Goal: Information Seeking & Learning: Check status

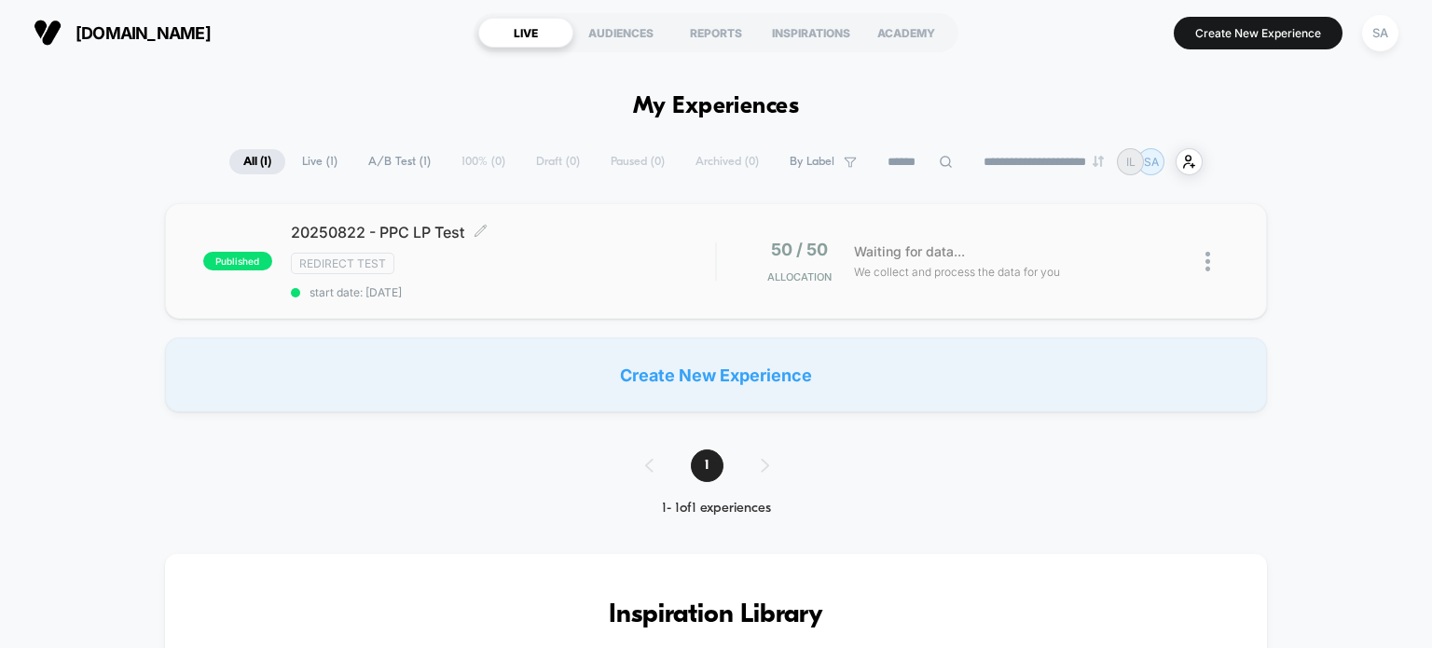
click at [576, 238] on span "20250822 - PPC LP Test Click to edit experience details" at bounding box center [503, 232] width 425 height 19
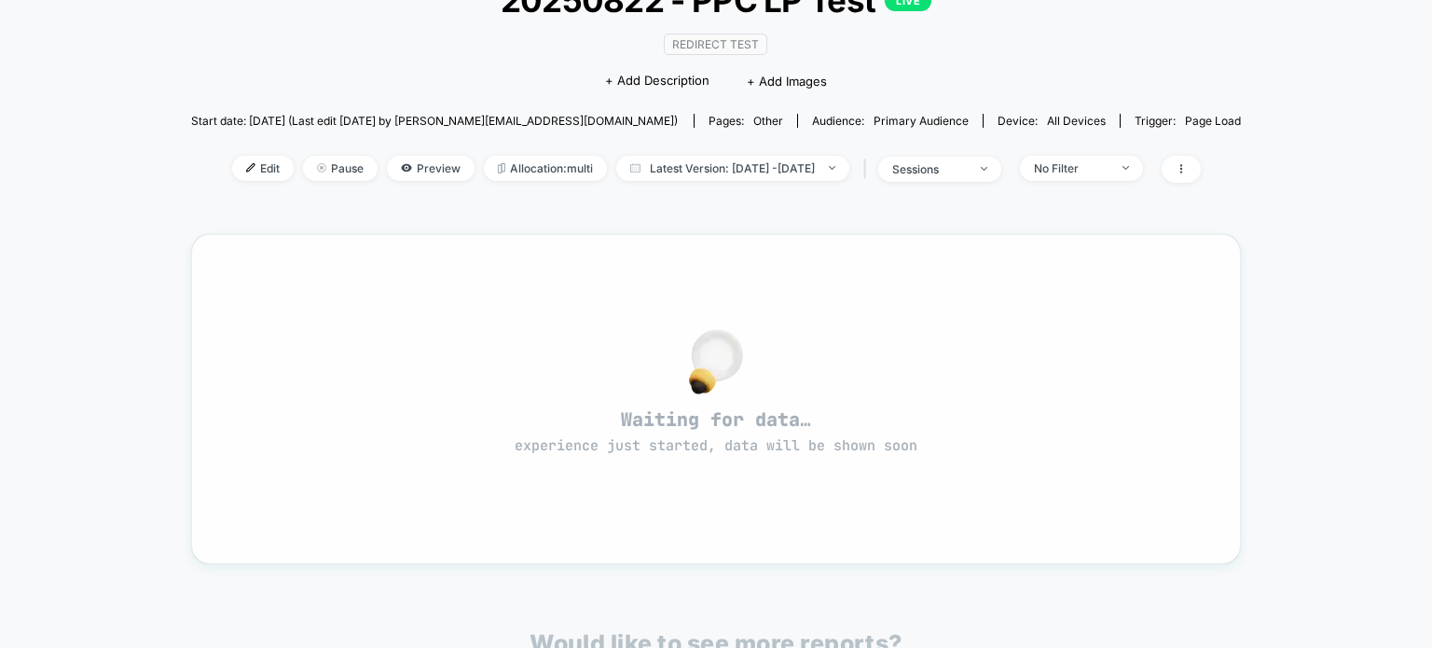
scroll to position [110, 0]
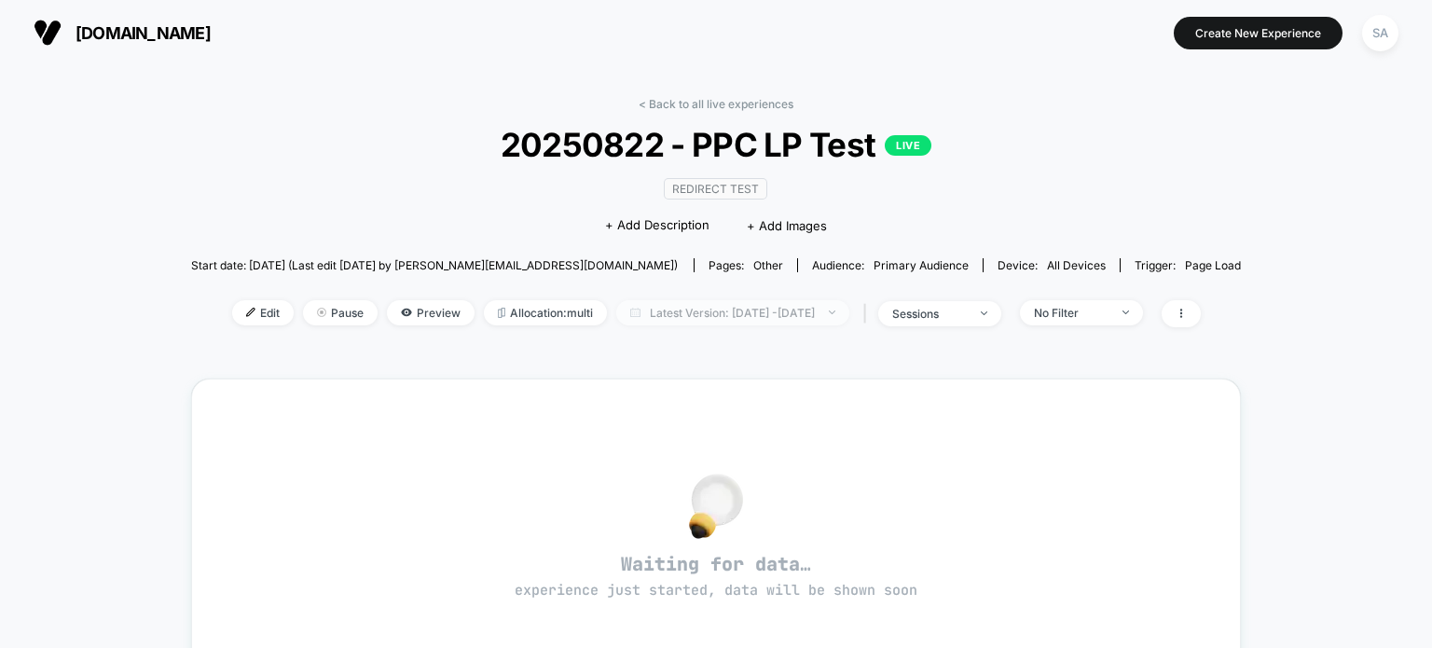
click at [740, 312] on span "Latest Version: [DATE] - [DATE]" at bounding box center [732, 312] width 233 height 25
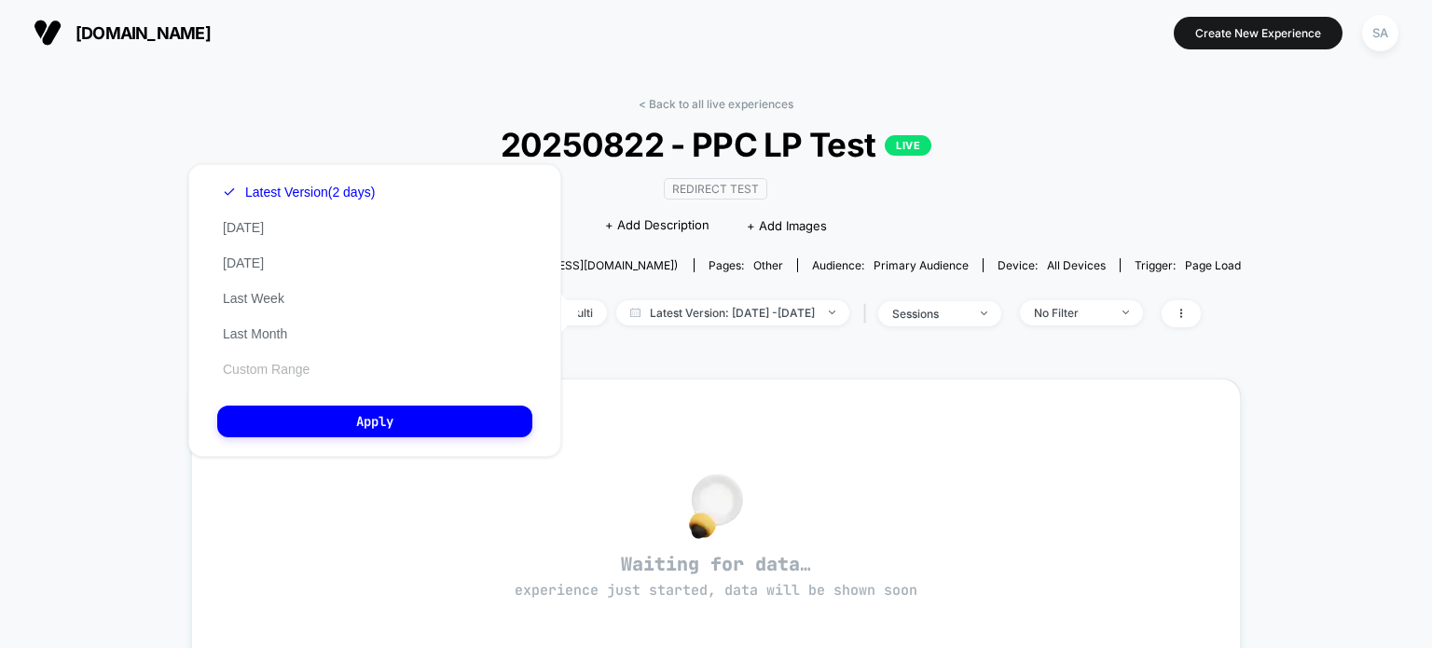
click at [270, 368] on button "Custom Range" at bounding box center [266, 369] width 98 height 17
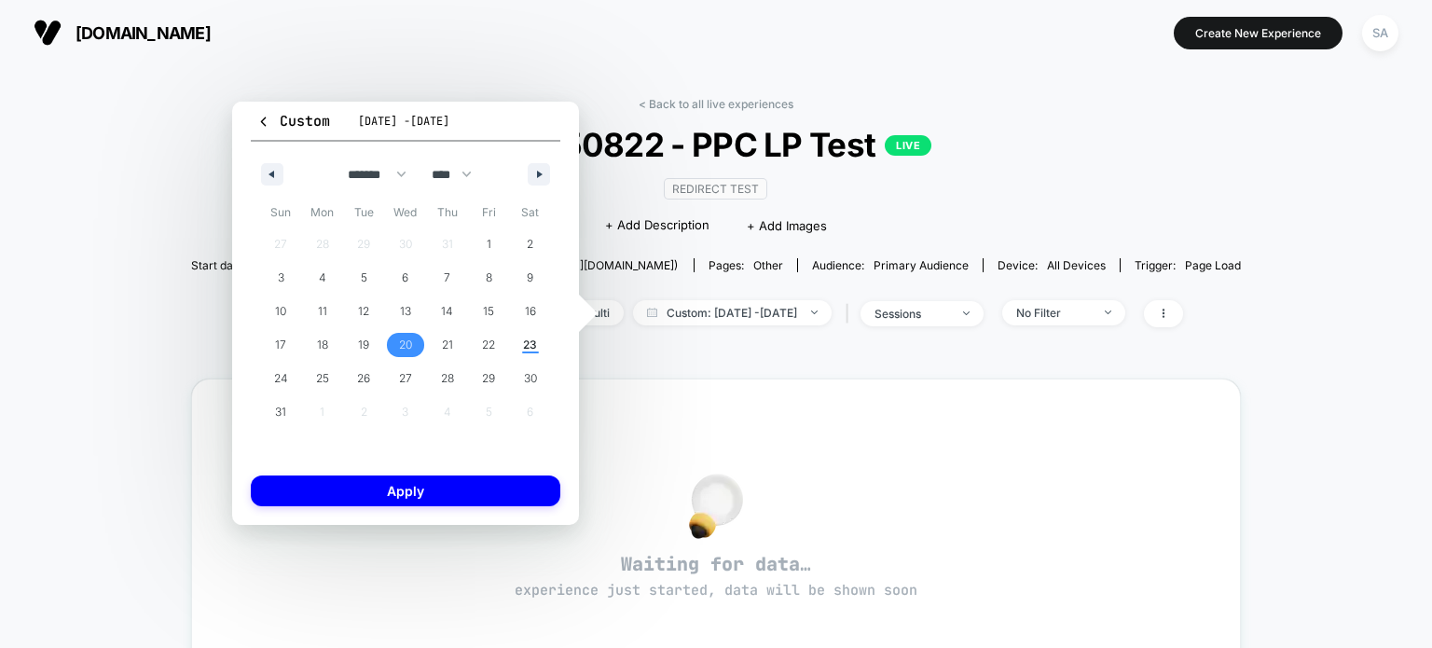
click at [415, 350] on span "20" at bounding box center [406, 345] width 42 height 24
click at [479, 380] on span "29" at bounding box center [489, 378] width 42 height 24
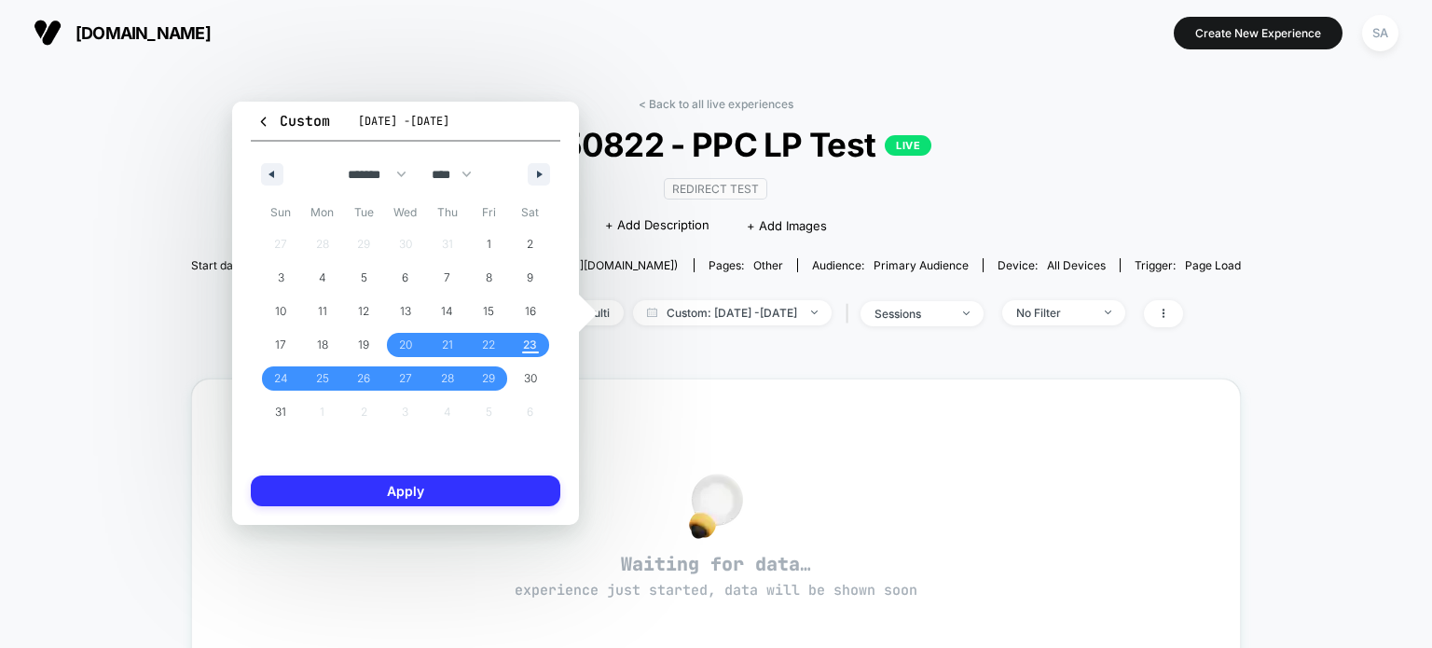
click at [471, 495] on button "Apply" at bounding box center [406, 491] width 310 height 31
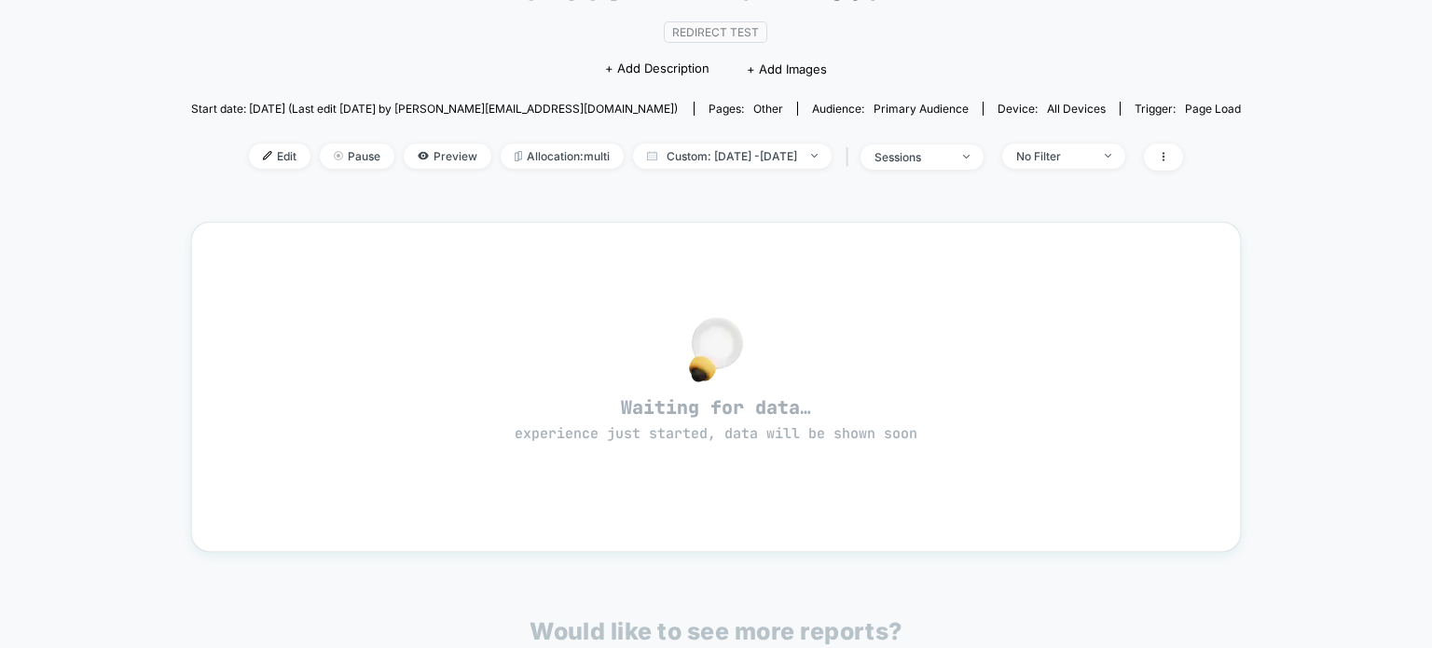
scroll to position [15, 0]
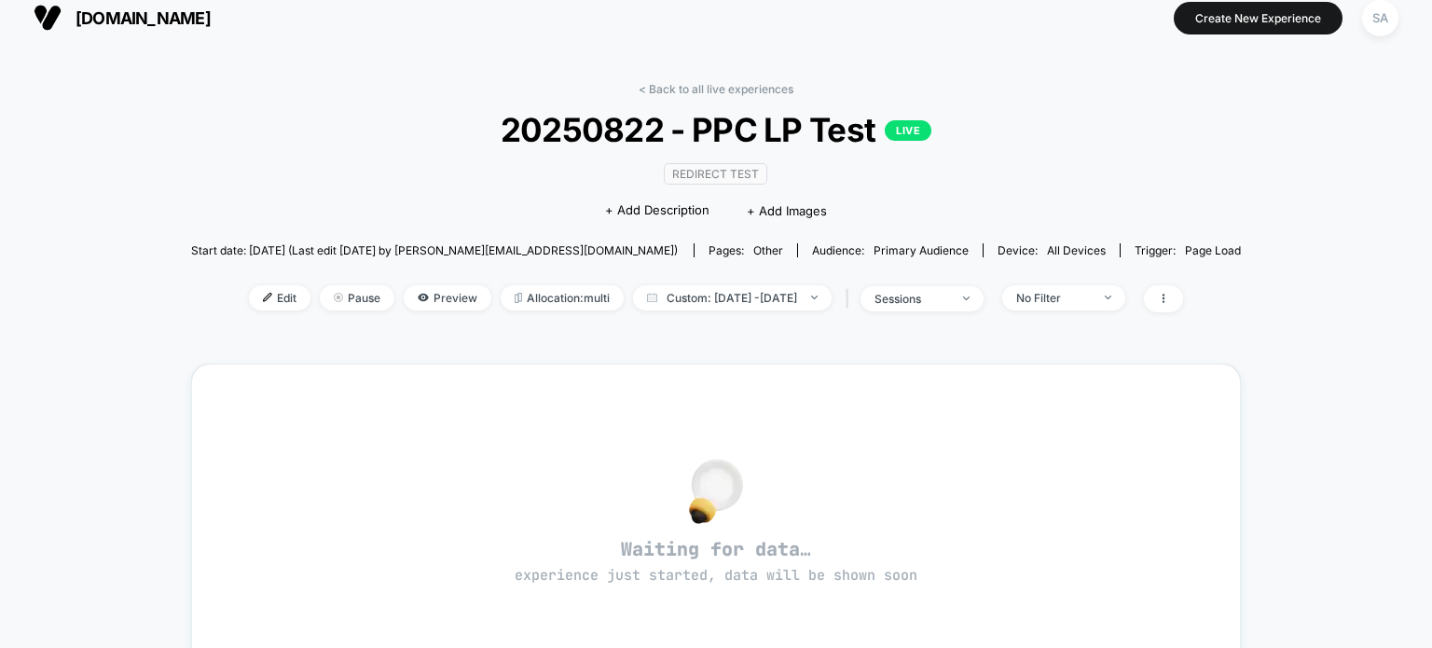
click at [36, 14] on img at bounding box center [48, 18] width 28 height 28
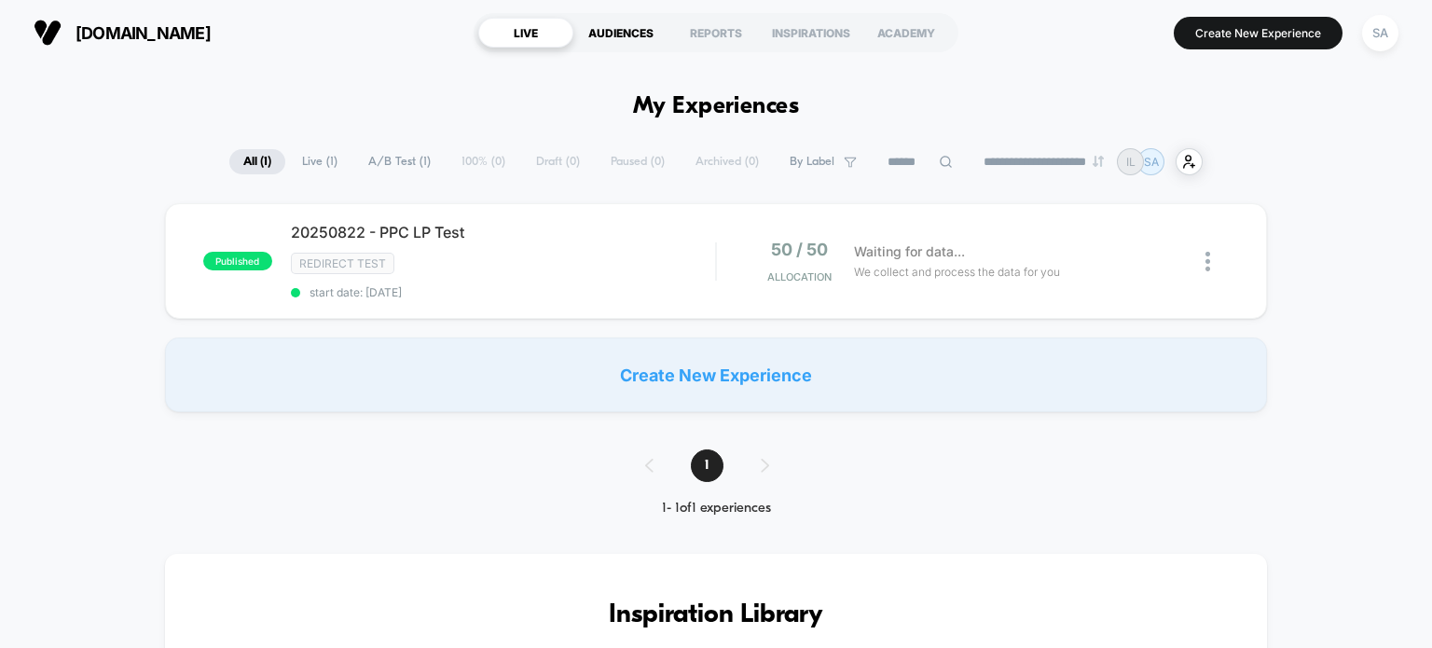
click at [635, 42] on div "AUDIENCES" at bounding box center [621, 33] width 95 height 30
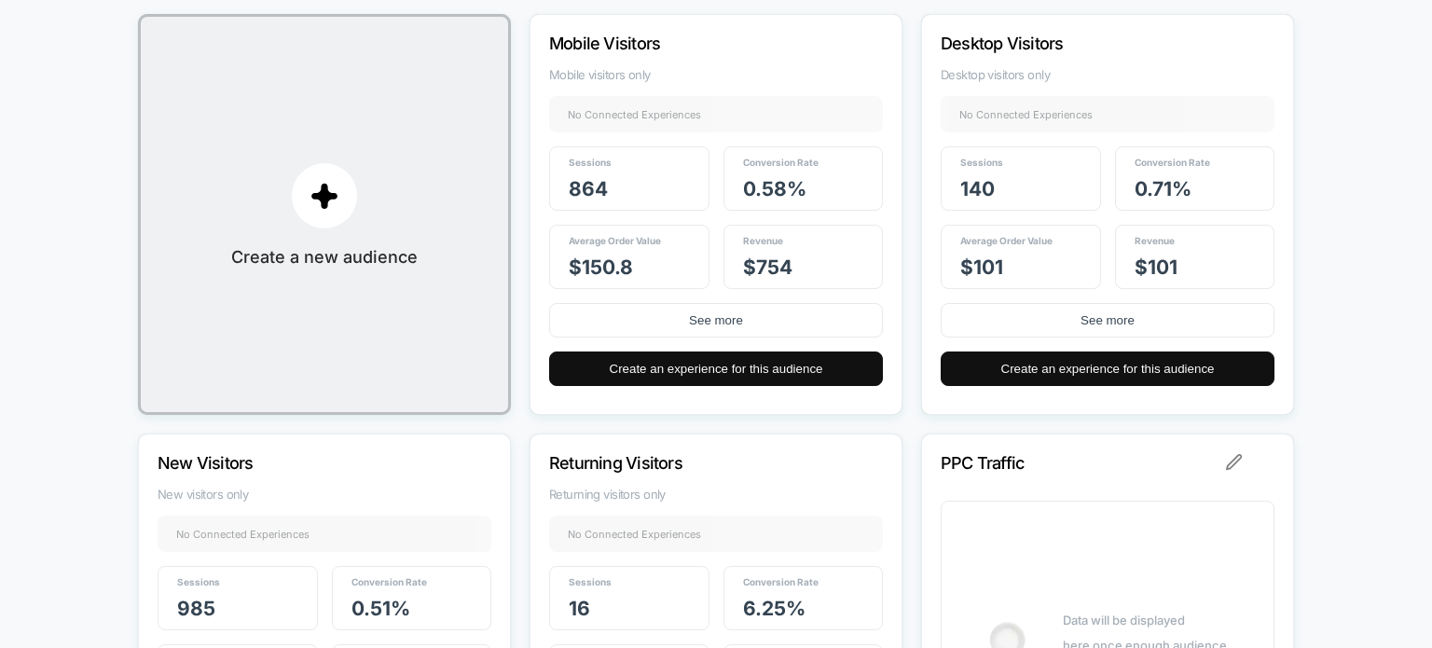
scroll to position [255, 0]
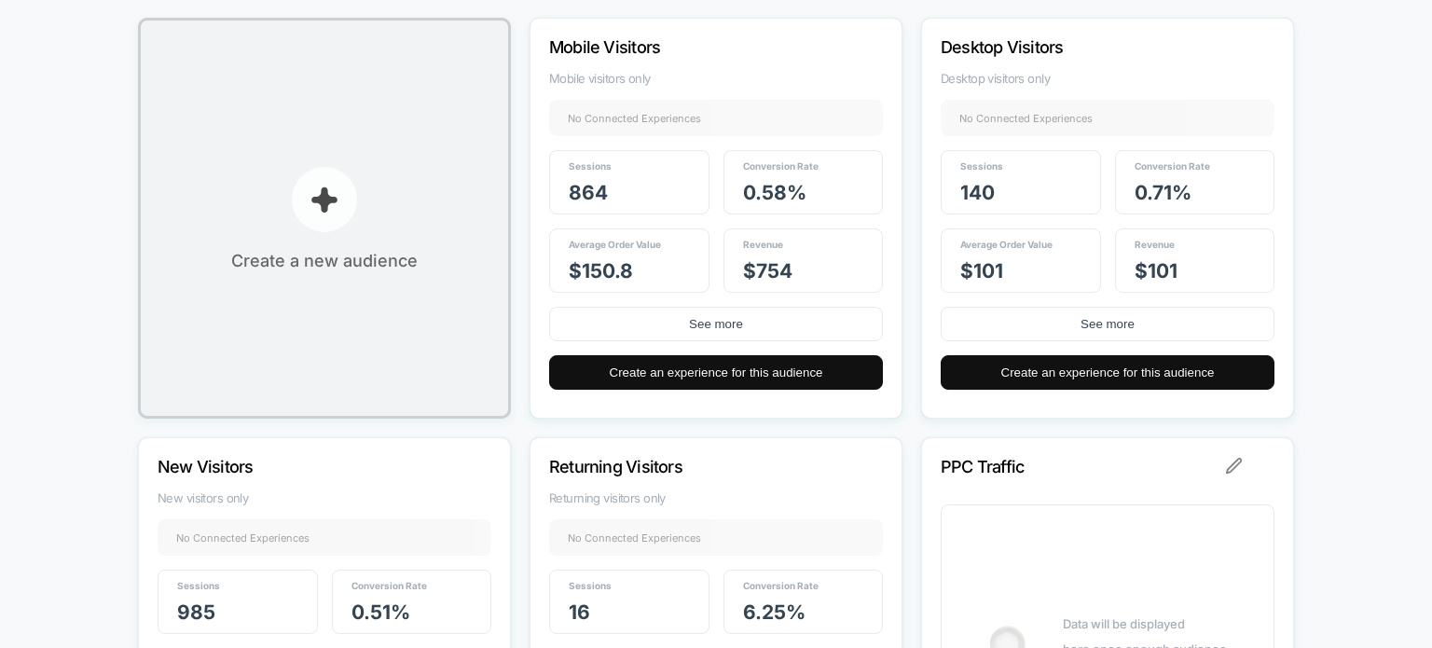
click at [305, 214] on p "button" at bounding box center [324, 199] width 65 height 65
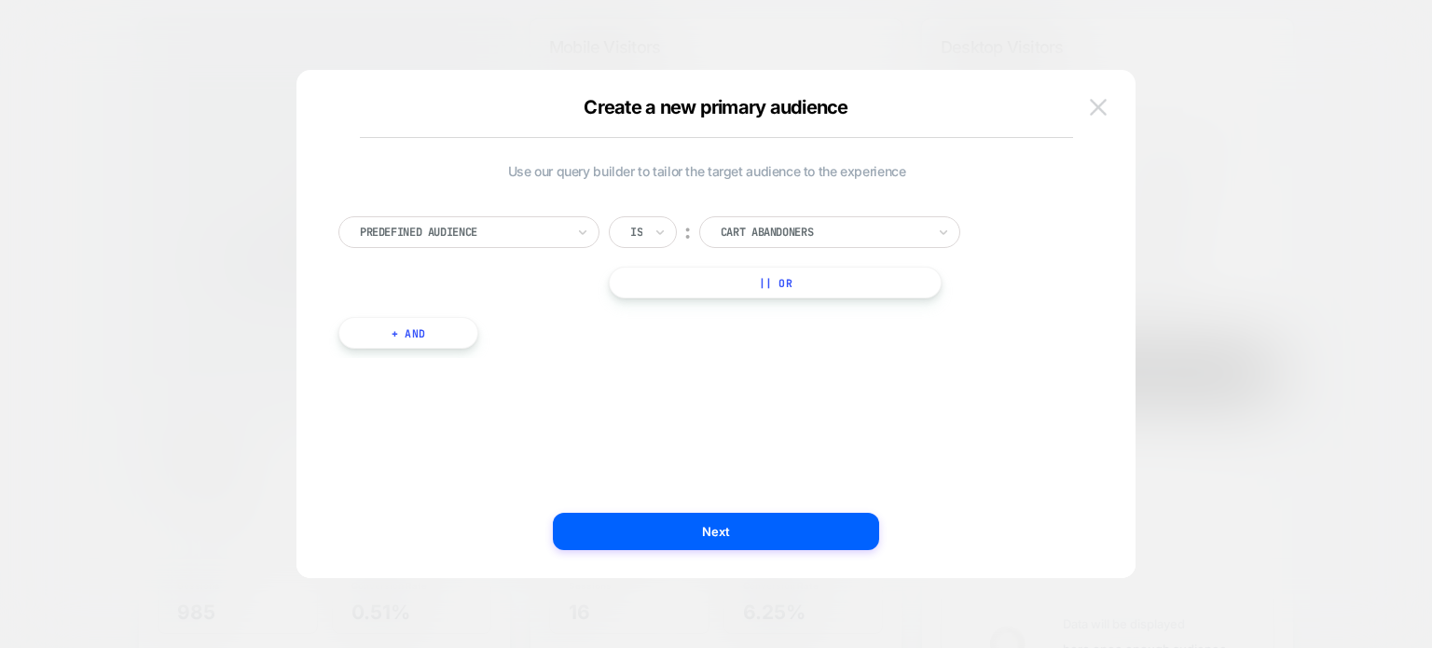
click at [1101, 104] on img at bounding box center [1098, 107] width 17 height 16
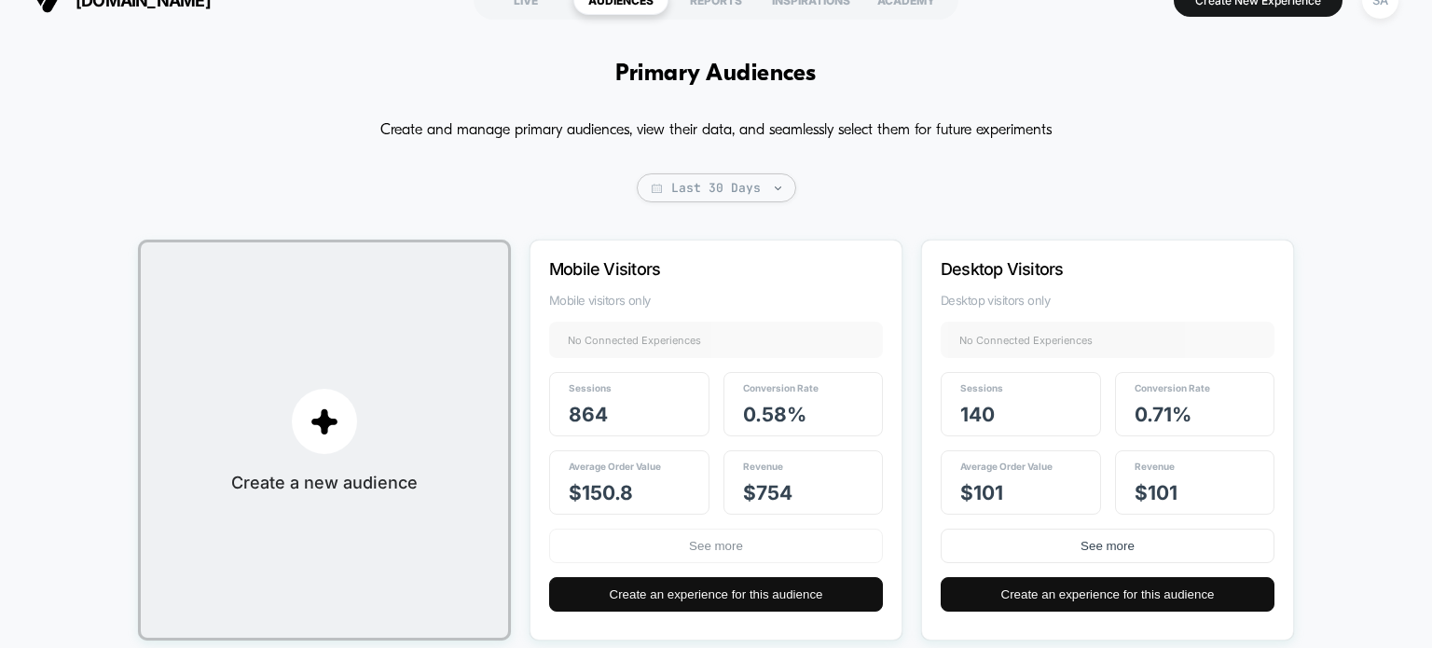
scroll to position [0, 0]
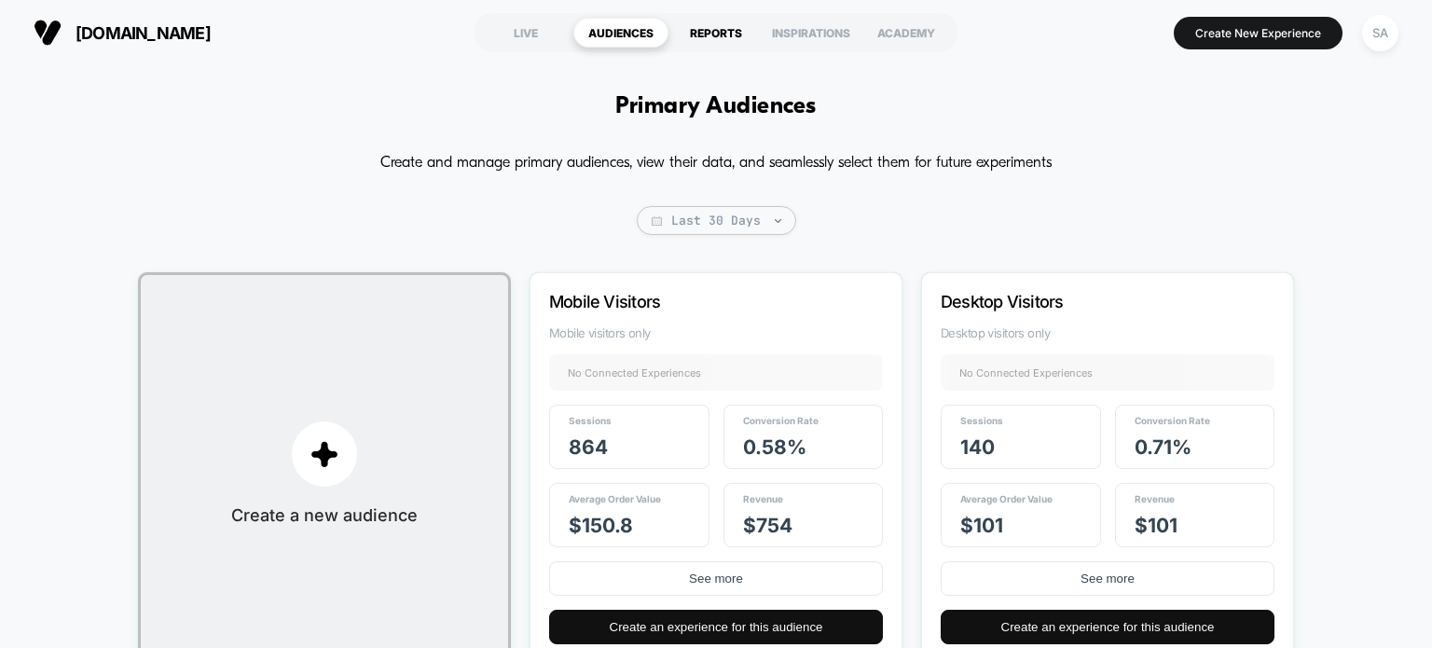
click at [699, 33] on div "REPORTS" at bounding box center [716, 33] width 95 height 30
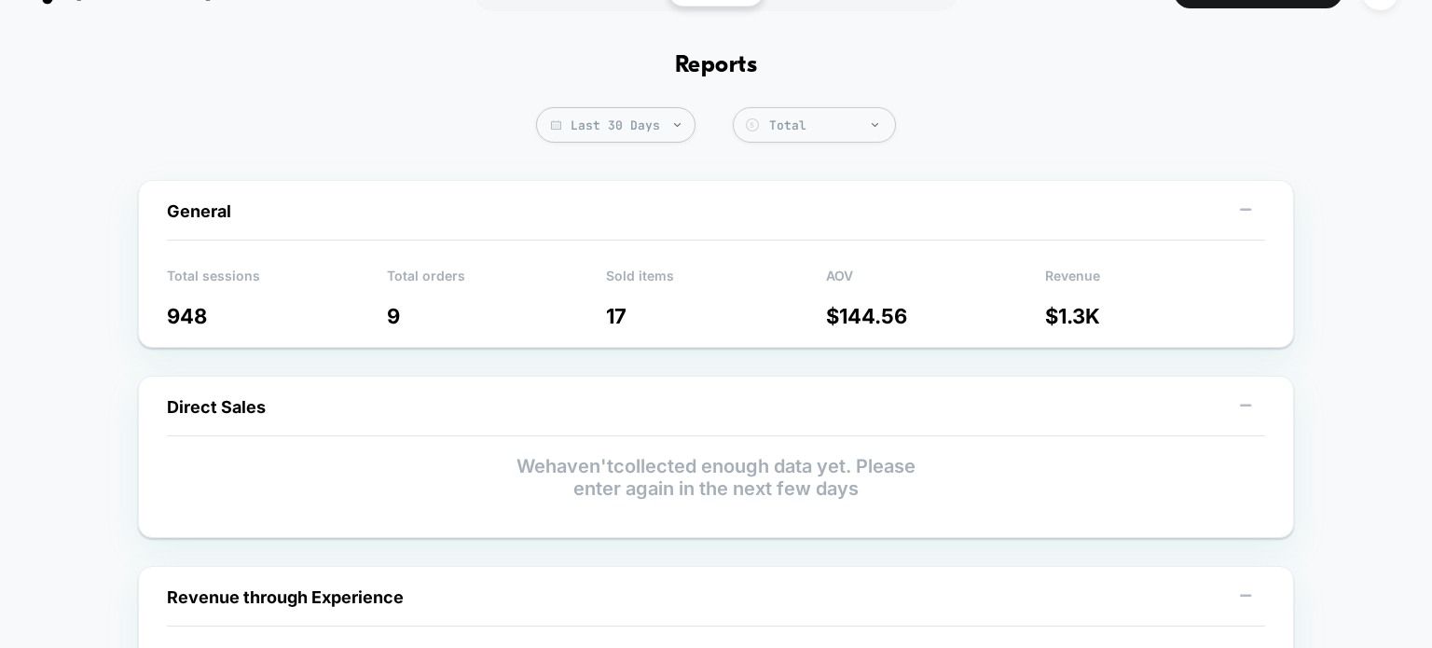
scroll to position [37, 0]
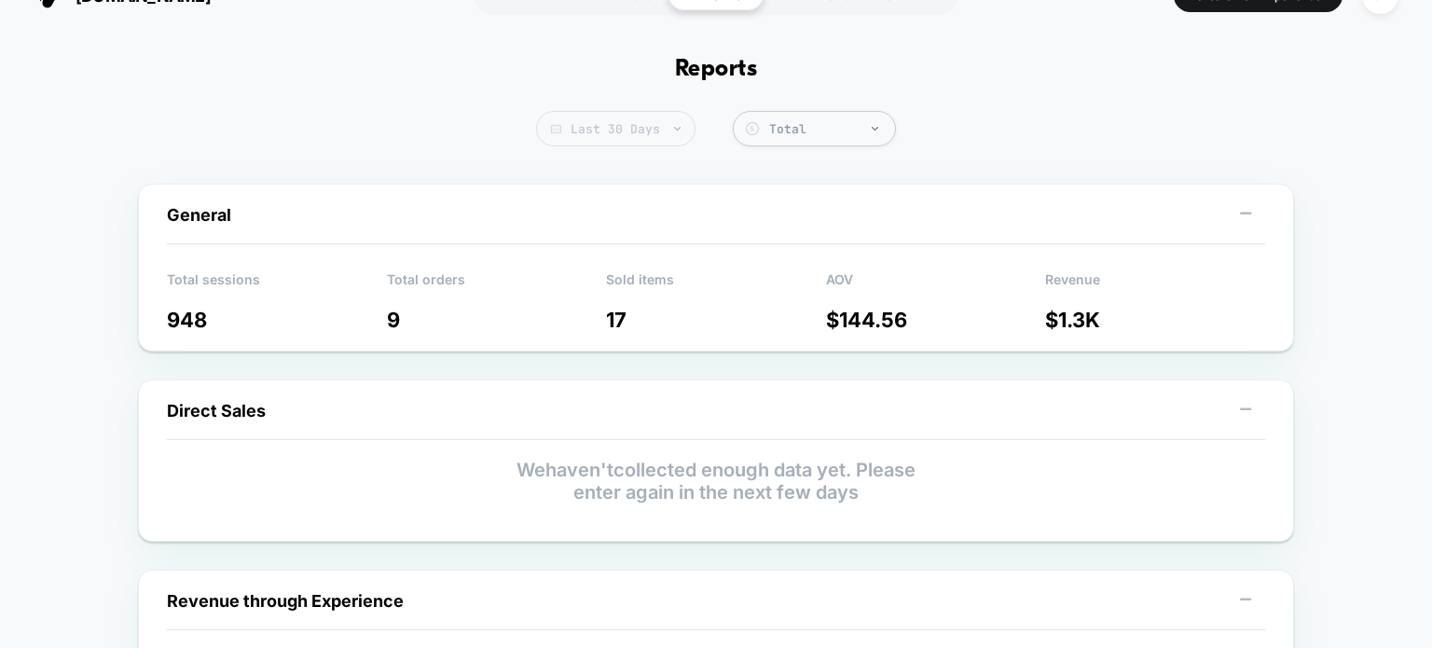
click at [601, 122] on span "Last 30 Days" at bounding box center [615, 128] width 159 height 35
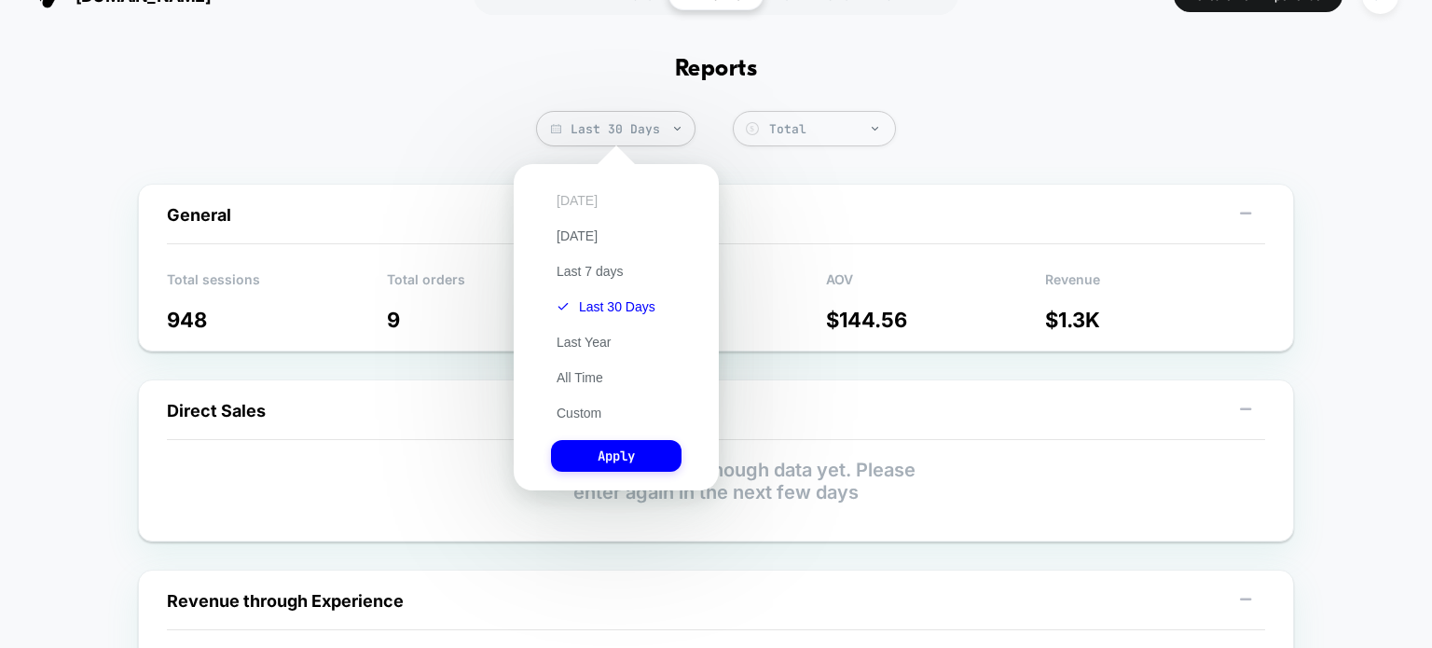
click at [569, 208] on button "[DATE]" at bounding box center [577, 200] width 52 height 17
click at [646, 455] on button "Apply" at bounding box center [616, 456] width 131 height 32
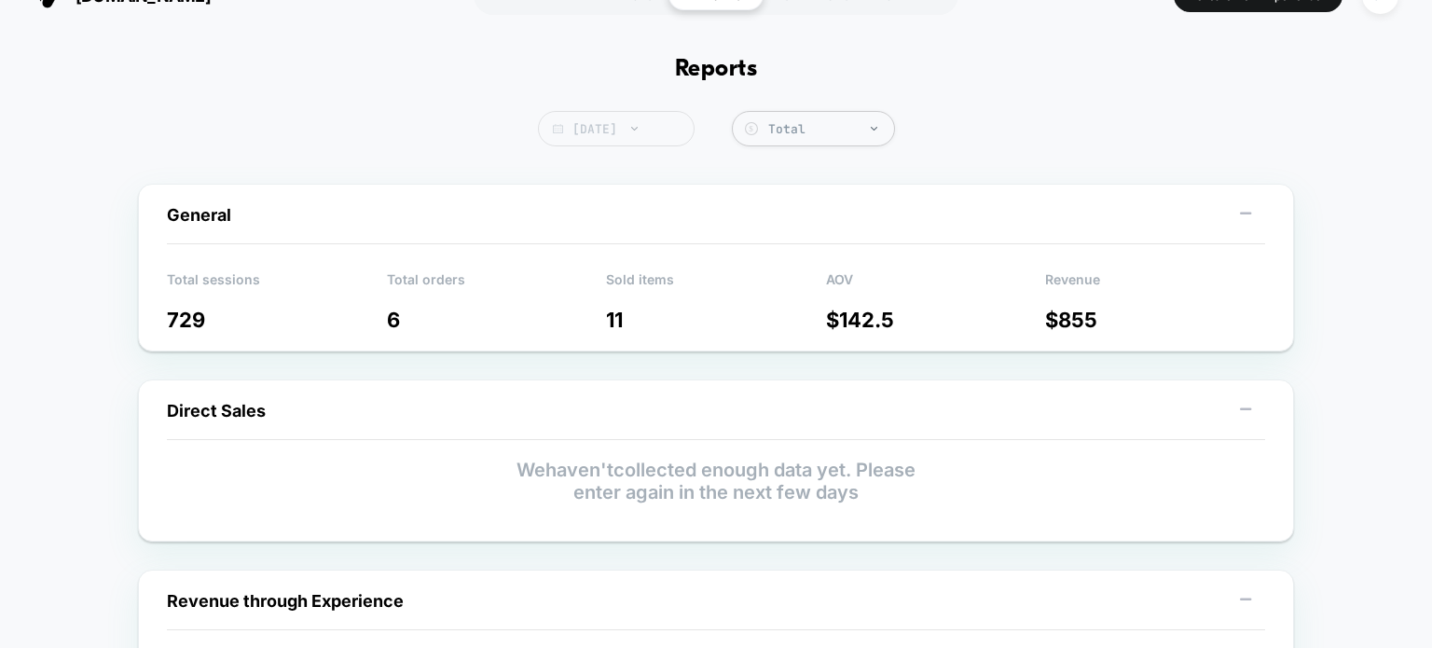
click at [642, 131] on span "[DATE]" at bounding box center [616, 128] width 157 height 35
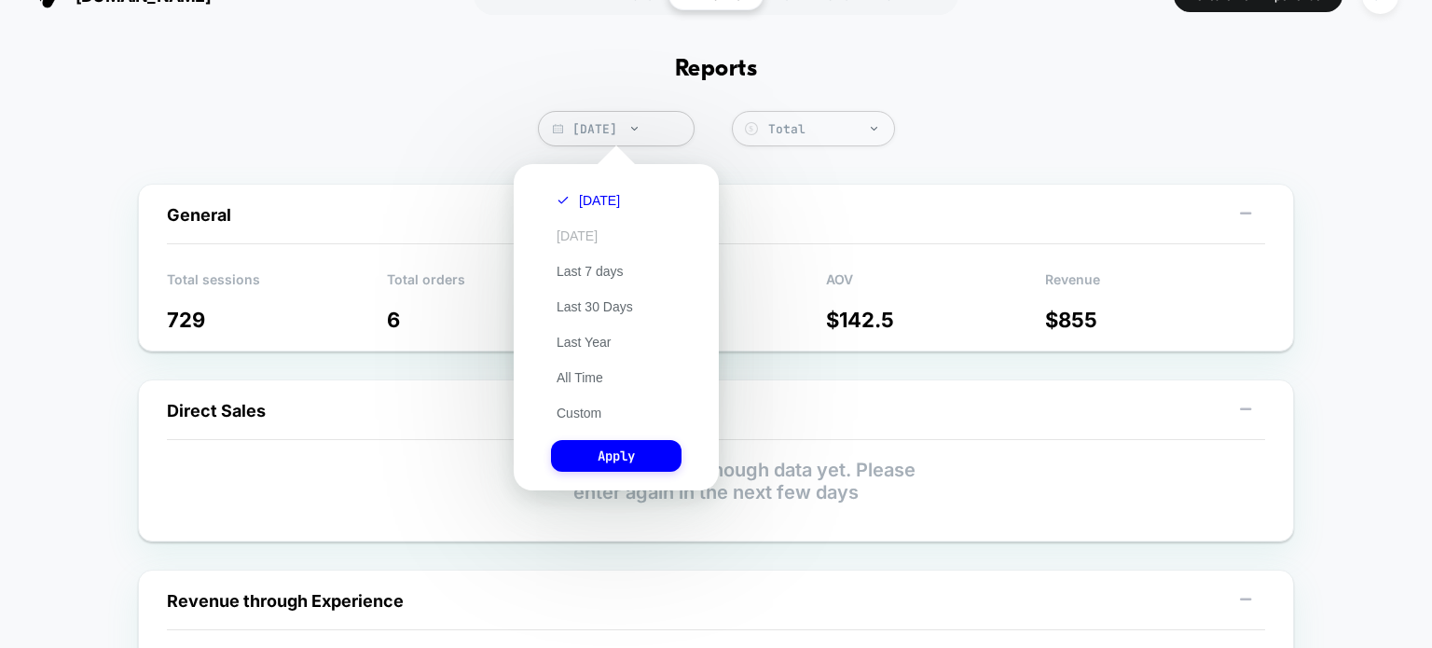
click at [598, 238] on button "[DATE]" at bounding box center [577, 236] width 52 height 17
click at [615, 470] on button "Apply" at bounding box center [616, 456] width 131 height 32
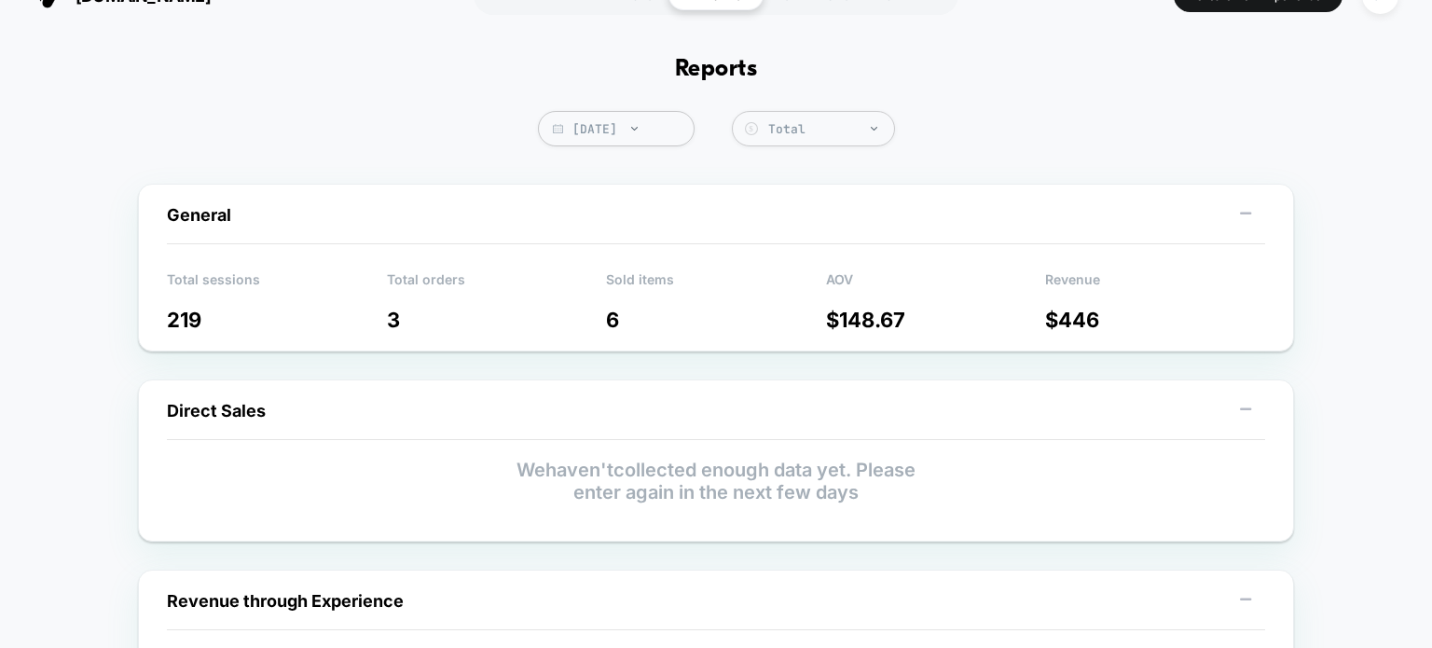
click at [619, 111] on div "[DATE] Total Group 2 $" at bounding box center [716, 128] width 357 height 35
click at [619, 111] on div "Yesterday Total Group 2 $" at bounding box center [716, 128] width 357 height 35
click at [627, 119] on span "Yesterday" at bounding box center [616, 128] width 157 height 35
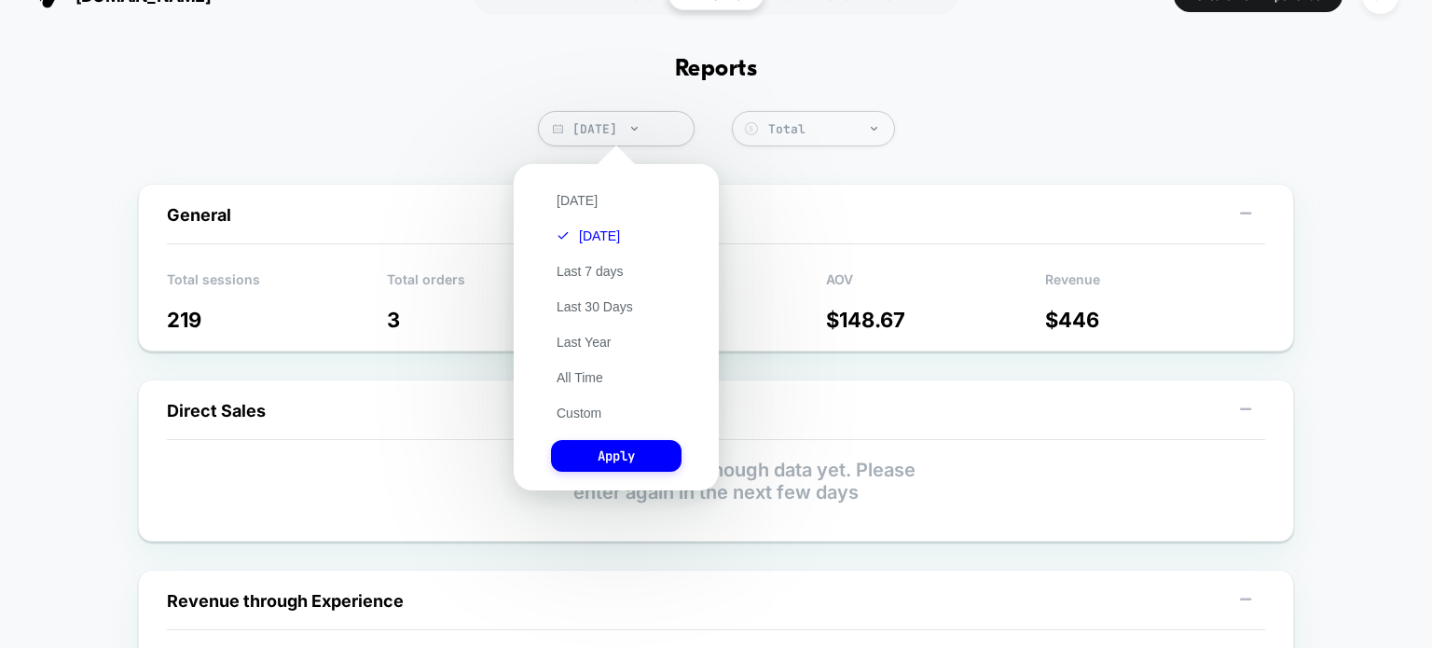
click at [593, 371] on div "Today Yesterday Last 7 days Last 30 Days Last Year All Time Custom Apply" at bounding box center [616, 327] width 187 height 308
click at [593, 376] on button "All Time" at bounding box center [580, 377] width 58 height 17
click at [618, 462] on button "Apply" at bounding box center [616, 456] width 131 height 32
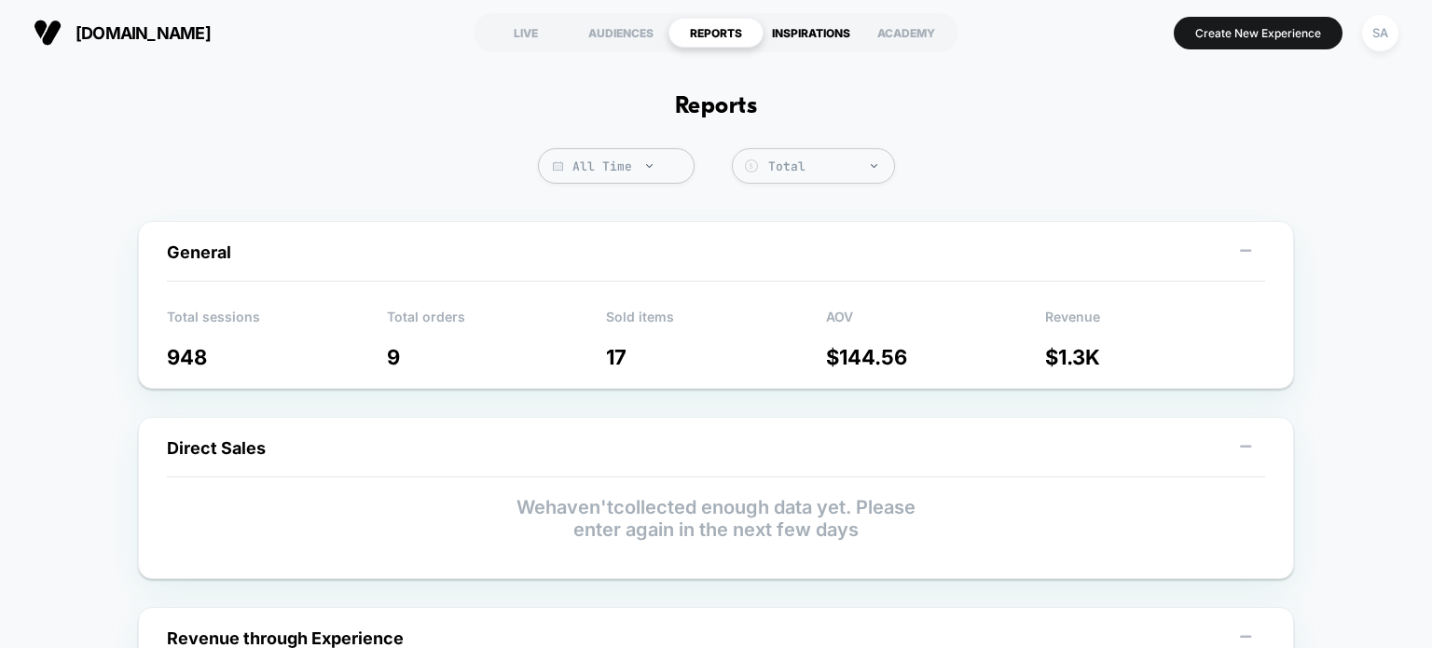
click at [807, 40] on div "INSPIRATIONS" at bounding box center [811, 33] width 95 height 30
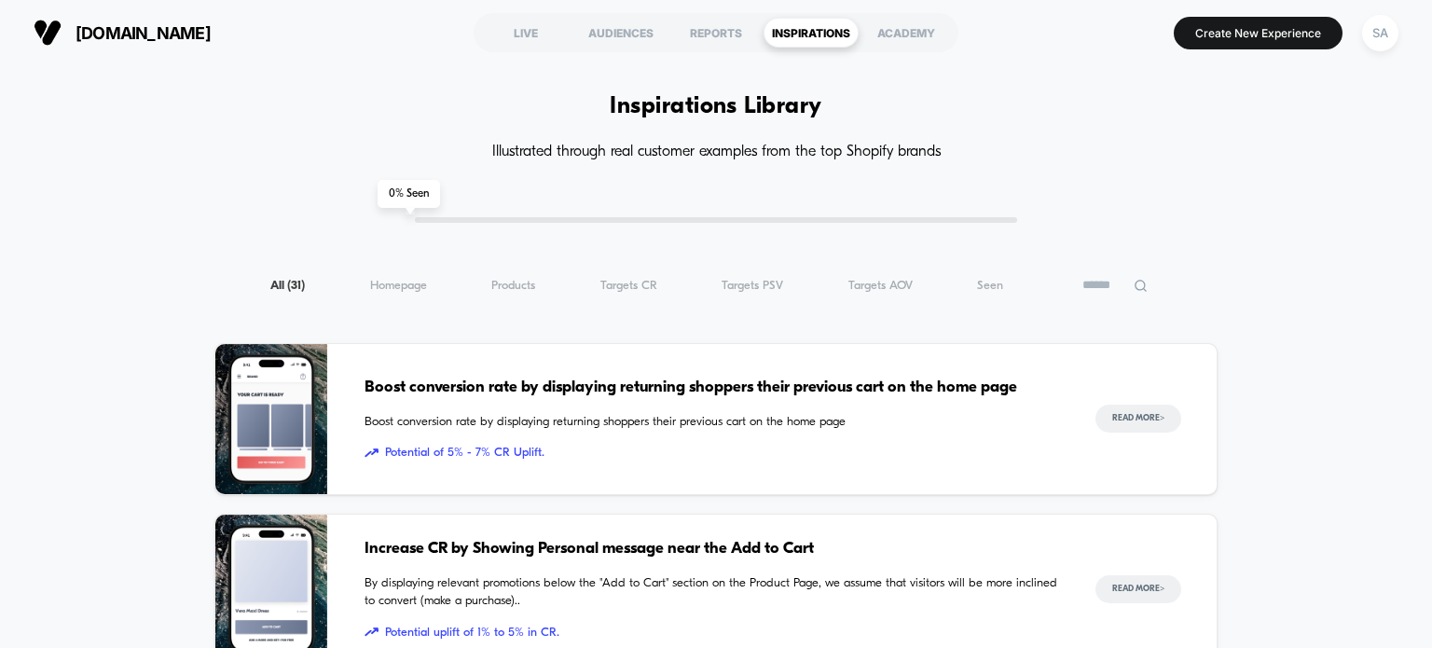
click at [788, 221] on div "0 % Seen" at bounding box center [715, 220] width 601 height 6
click at [895, 29] on div "ACADEMY" at bounding box center [906, 33] width 95 height 30
click at [524, 33] on div "LIVE" at bounding box center [525, 33] width 95 height 30
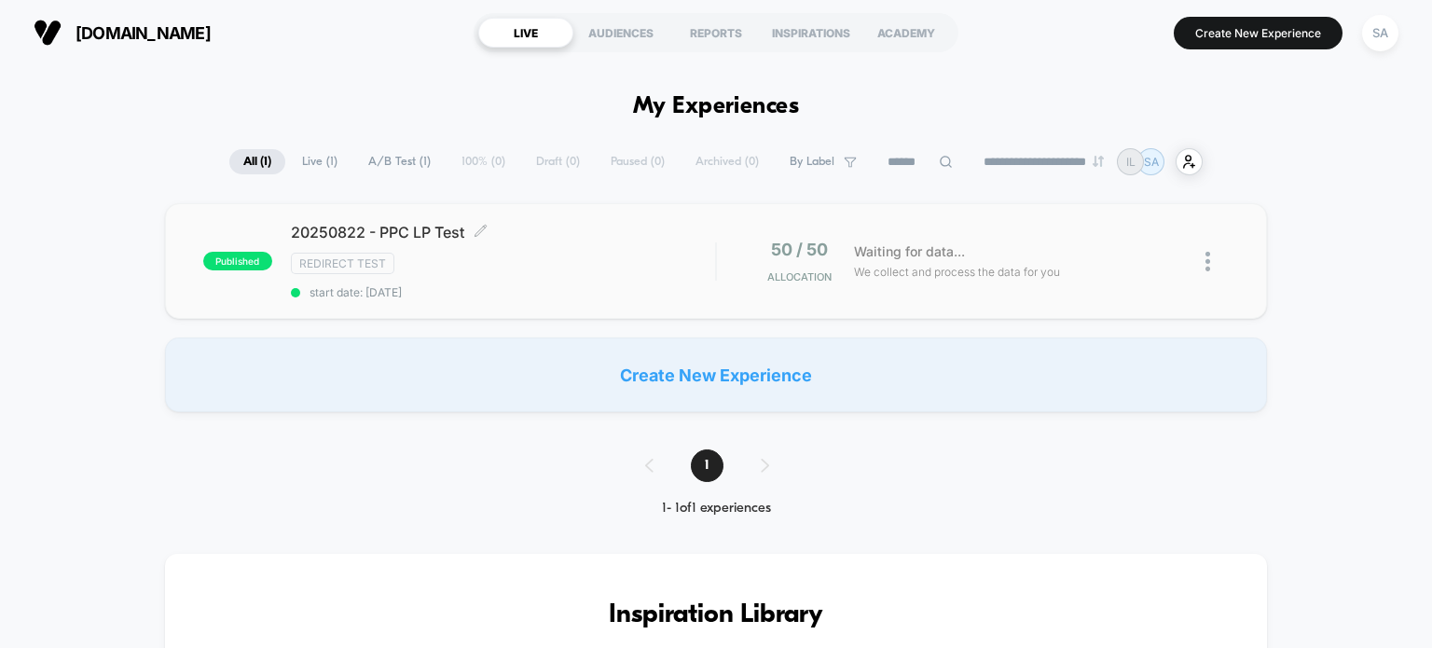
click at [432, 253] on div "Redirect Test" at bounding box center [503, 263] width 425 height 21
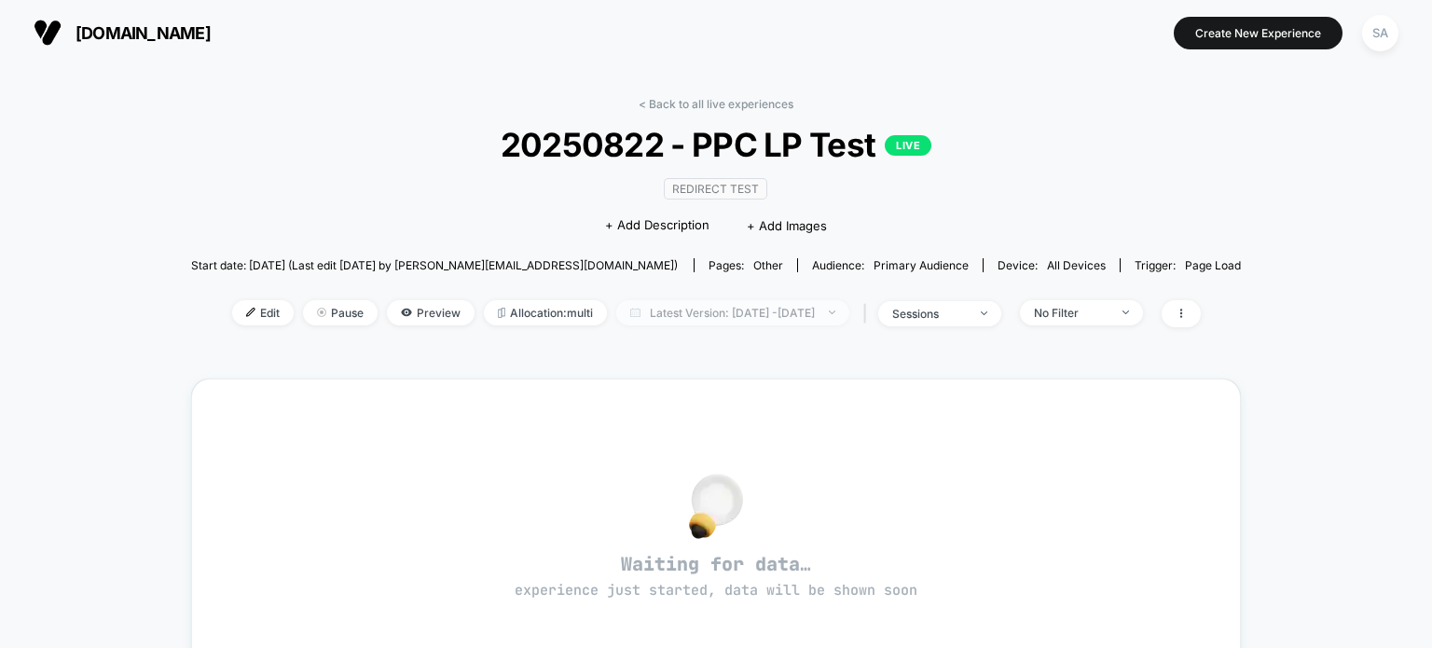
scroll to position [41, 0]
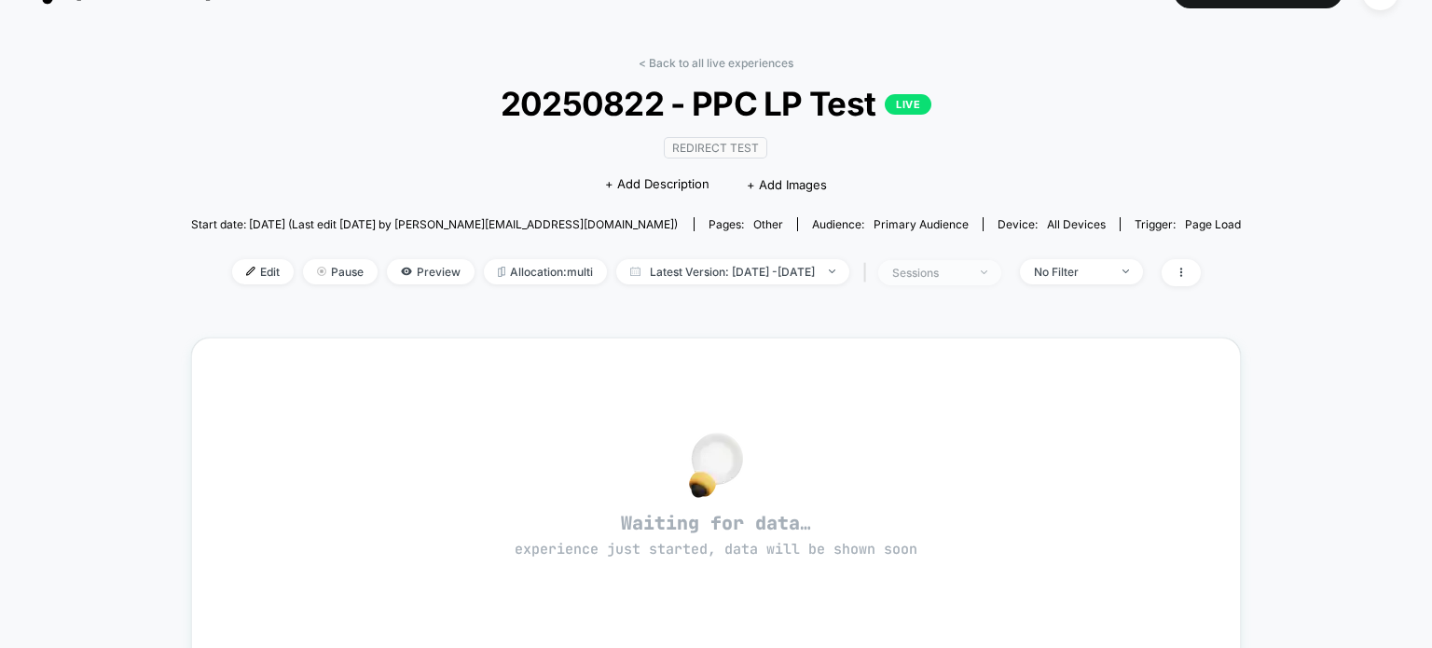
click at [944, 274] on div "sessions" at bounding box center [929, 273] width 75 height 14
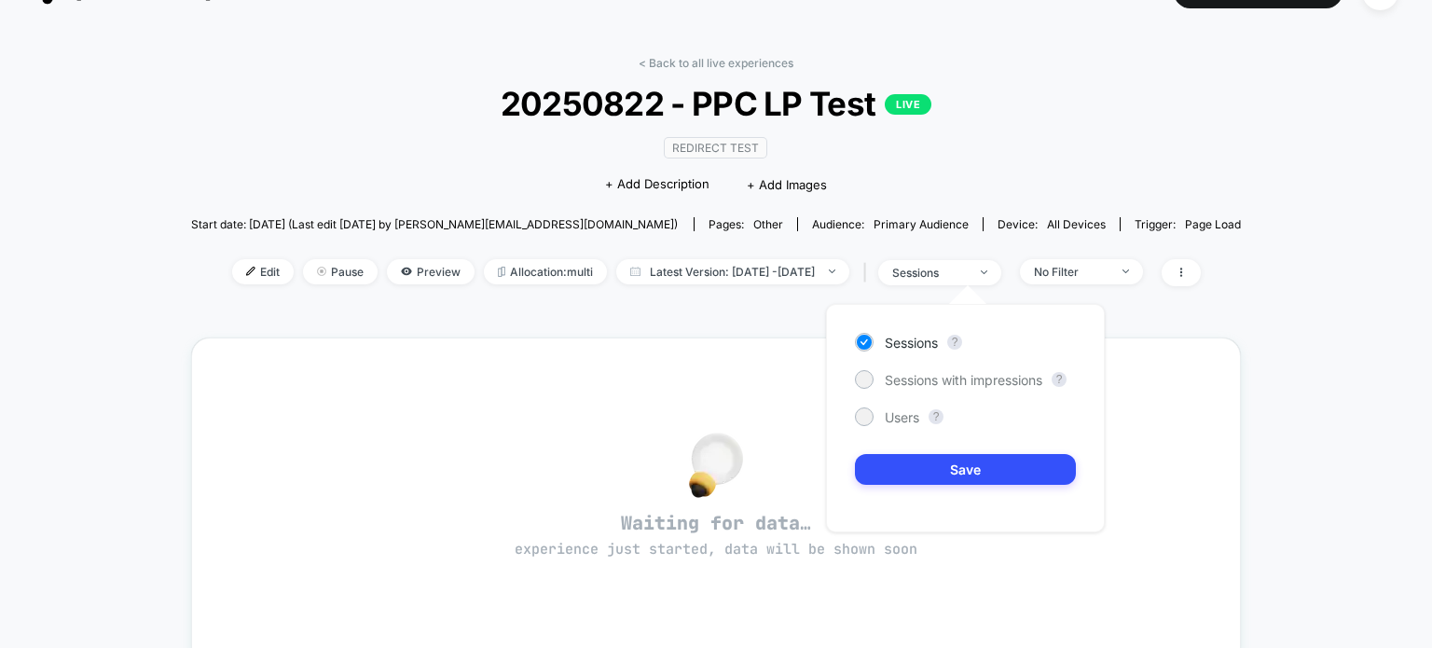
click at [1131, 163] on div "< Back to all live experiences 20250822 - PPC LP Test LIVE Redirect Test Click …" at bounding box center [716, 183] width 1051 height 254
